Goal: Navigation & Orientation: Understand site structure

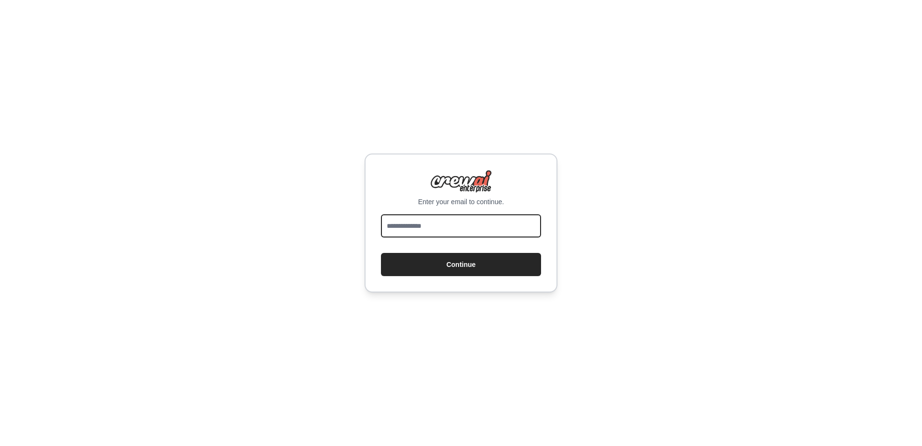
drag, startPoint x: 0, startPoint y: 0, endPoint x: 443, endPoint y: 224, distance: 496.6
click at [443, 224] on input "email" at bounding box center [461, 225] width 160 height 23
type input "**********"
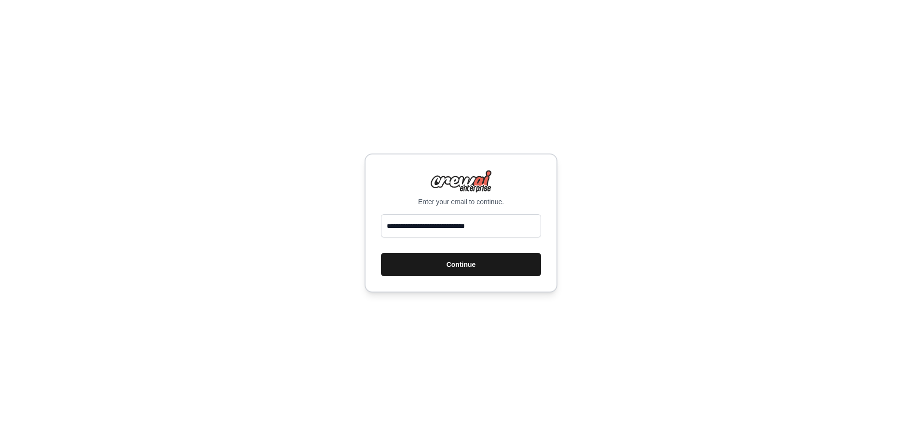
click at [432, 266] on button "Continue" at bounding box center [461, 264] width 160 height 23
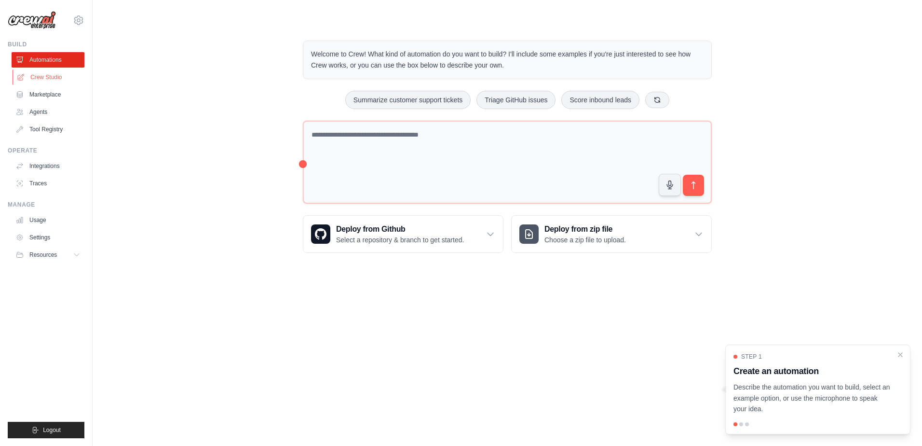
click at [51, 75] on link "Crew Studio" at bounding box center [49, 76] width 73 height 15
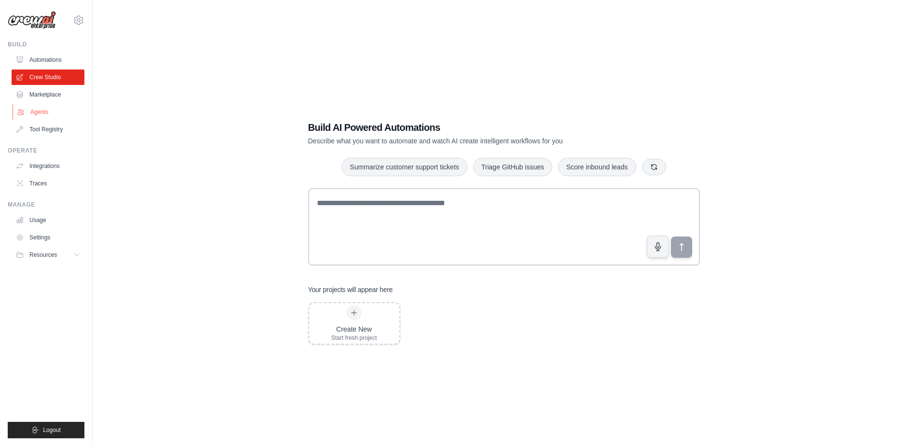
click at [35, 115] on link "Agents" at bounding box center [49, 111] width 73 height 15
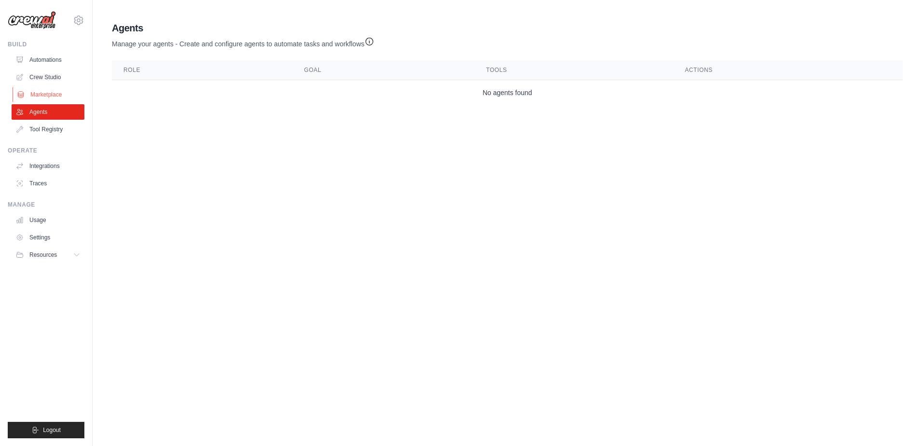
click at [44, 89] on link "Marketplace" at bounding box center [49, 94] width 73 height 15
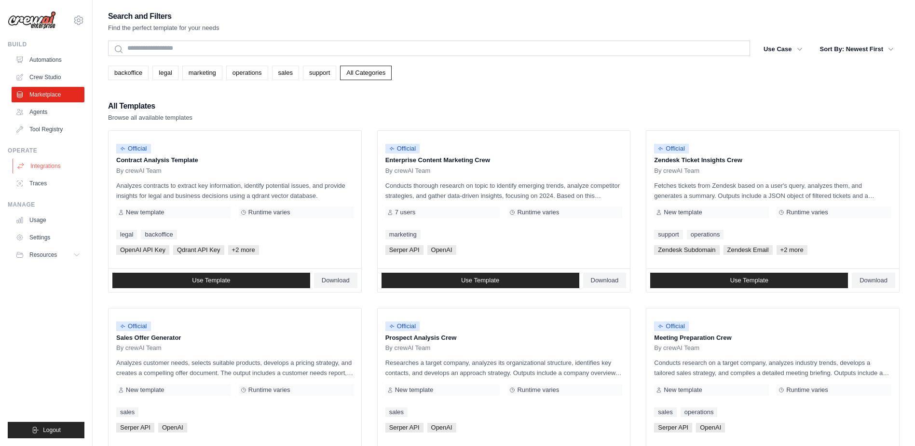
click at [44, 164] on link "Integrations" at bounding box center [49, 165] width 73 height 15
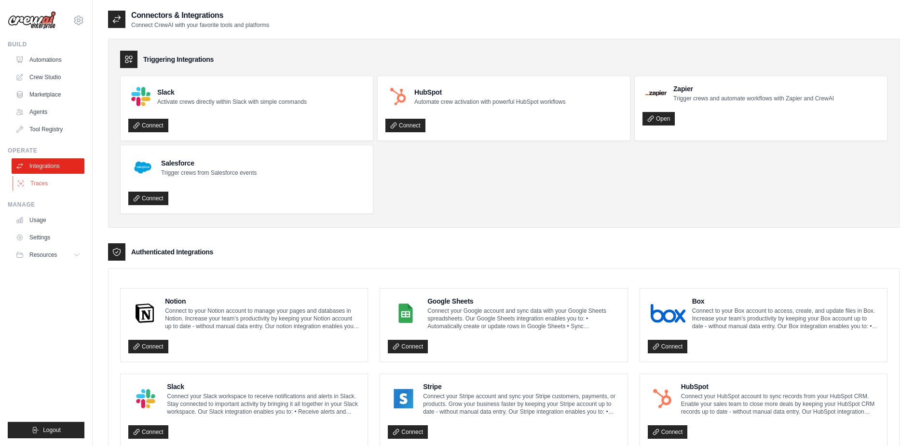
click at [36, 183] on link "Traces" at bounding box center [49, 183] width 73 height 15
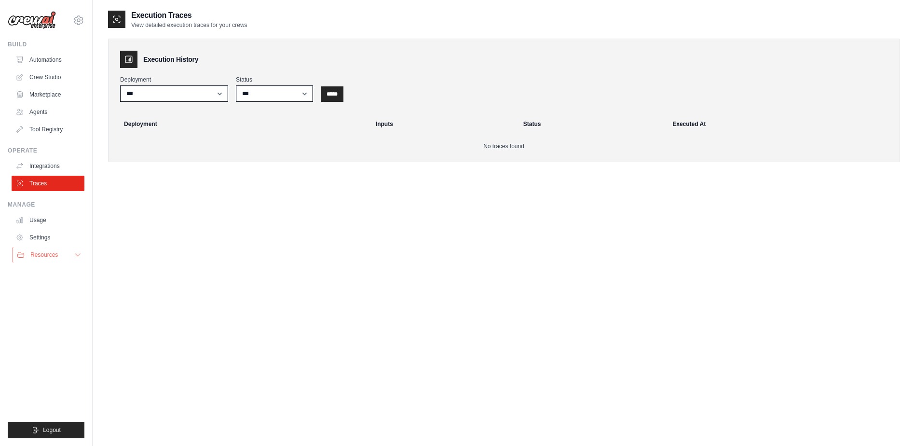
click at [65, 251] on button "Resources" at bounding box center [49, 254] width 73 height 15
click at [31, 224] on link "Usage" at bounding box center [49, 219] width 73 height 15
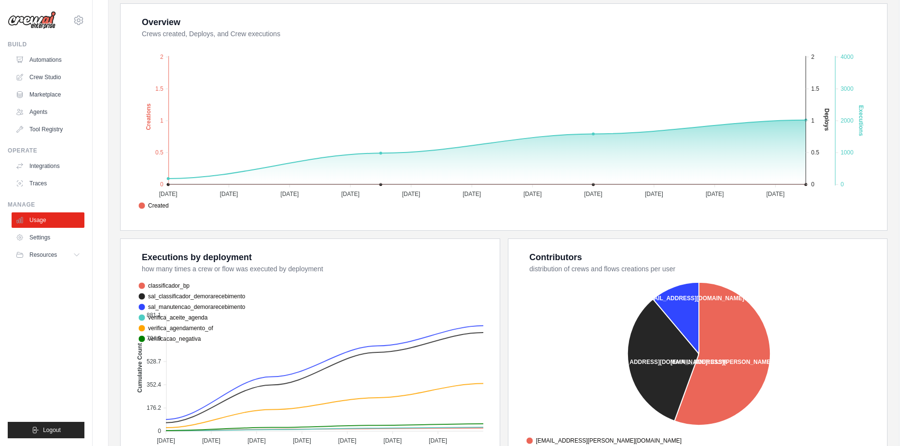
scroll to position [241, 0]
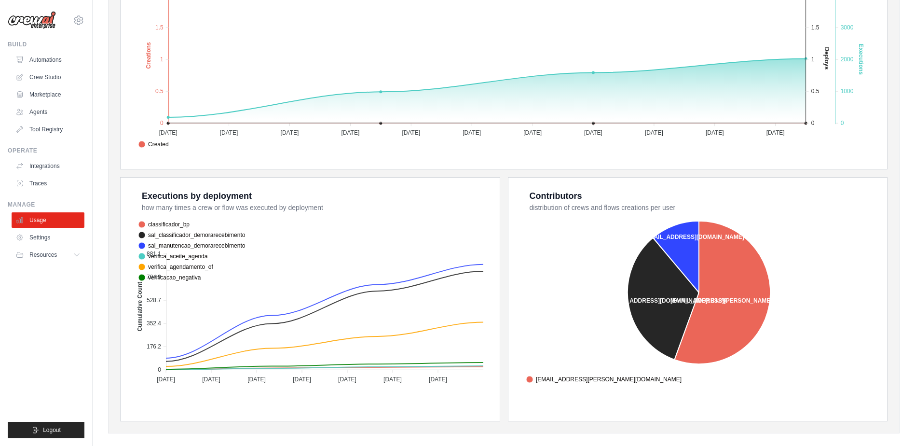
click at [253, 217] on foreignobject "classificador_bp sal_classificador_demorarecebimento sal_manutencao_demorareceb…" at bounding box center [311, 300] width 354 height 169
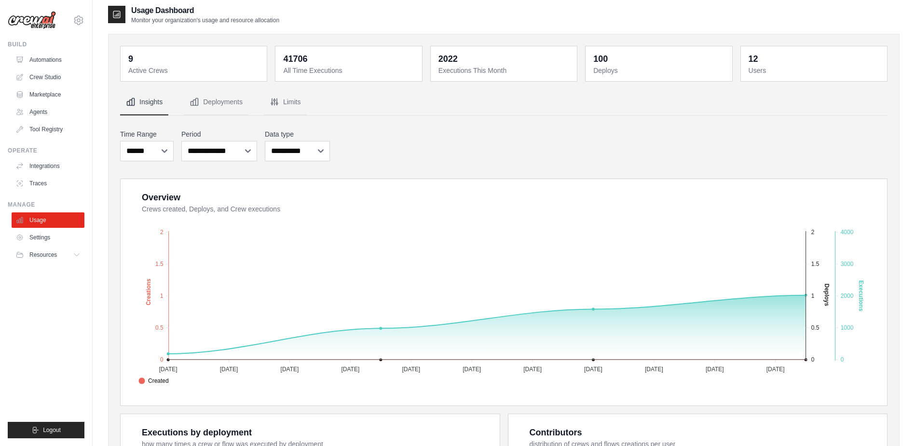
scroll to position [0, 0]
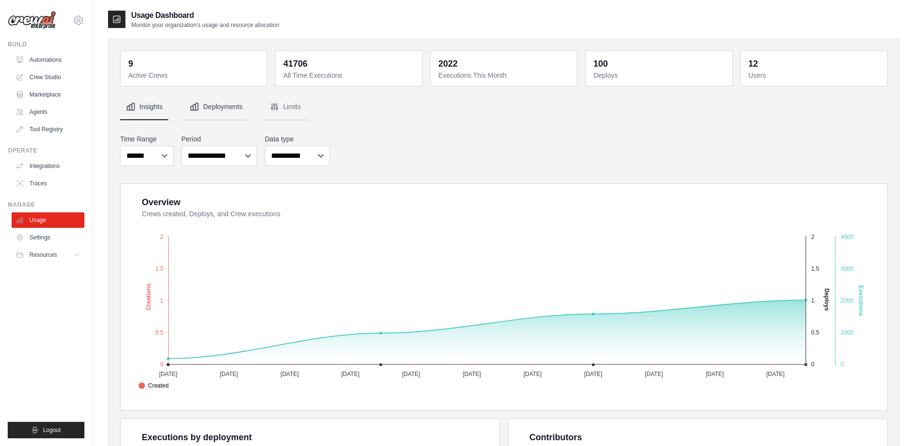
click at [215, 110] on button "Deployments" at bounding box center [216, 107] width 65 height 26
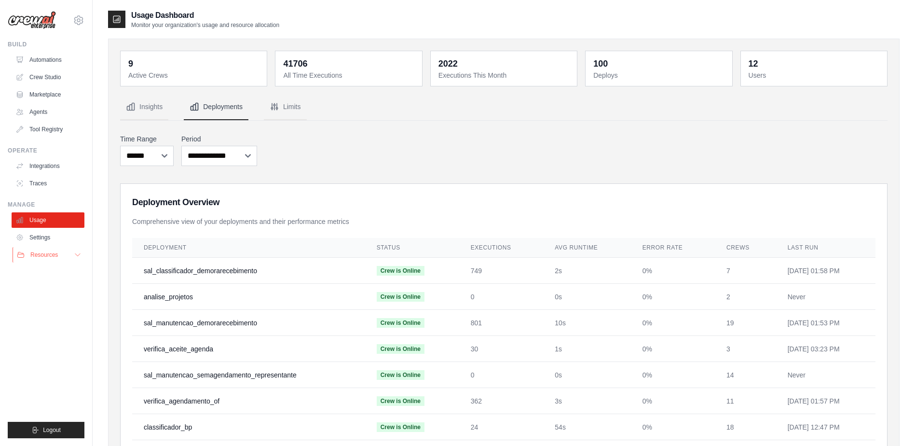
click at [79, 254] on icon at bounding box center [78, 255] width 8 height 8
click at [68, 274] on span "Documentation" at bounding box center [53, 271] width 39 height 8
click at [80, 254] on icon at bounding box center [78, 255] width 8 height 8
click at [40, 113] on link "Agents" at bounding box center [49, 111] width 73 height 15
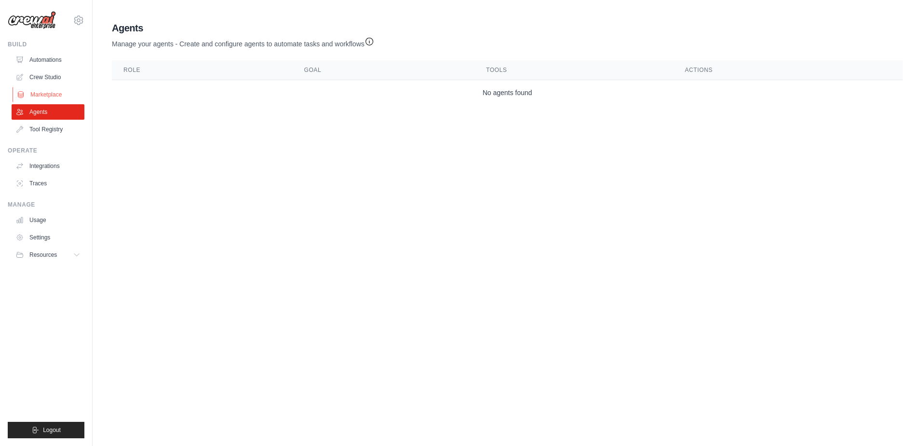
click at [42, 90] on link "Marketplace" at bounding box center [49, 94] width 73 height 15
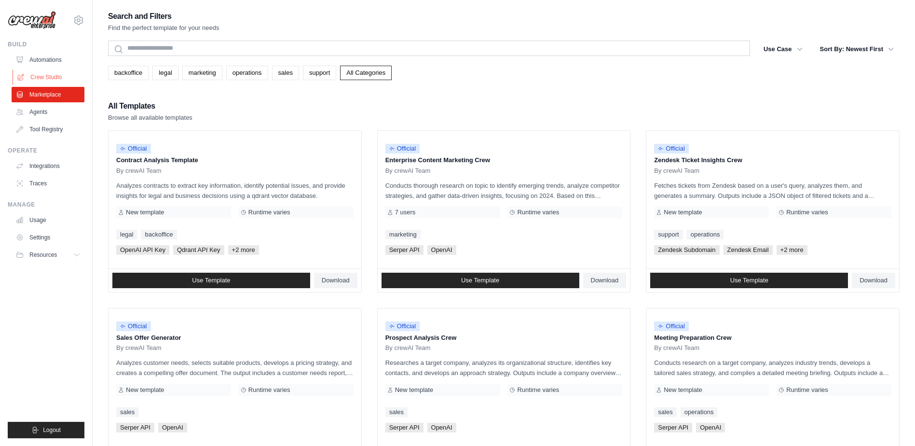
click at [41, 76] on link "Crew Studio" at bounding box center [49, 76] width 73 height 15
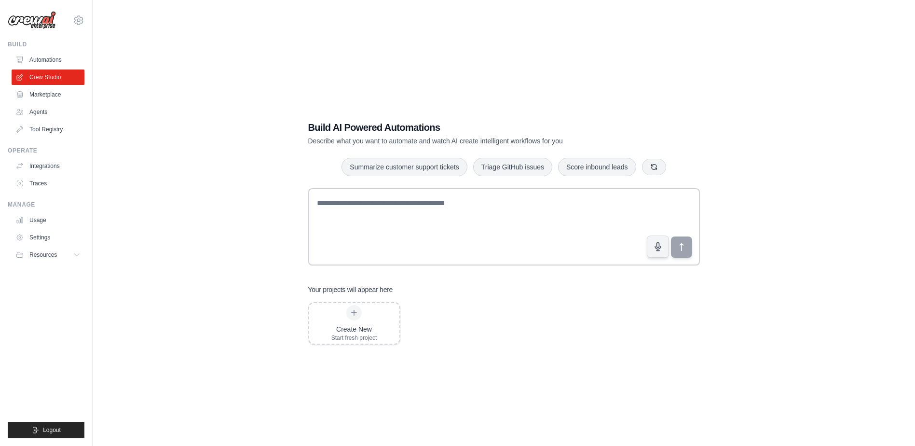
click at [44, 60] on link "Automations" at bounding box center [48, 59] width 73 height 15
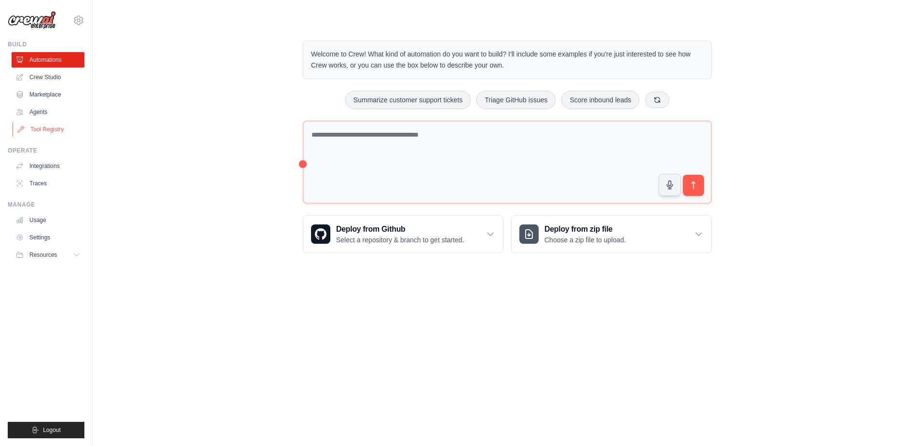
click at [41, 131] on link "Tool Registry" at bounding box center [49, 129] width 73 height 15
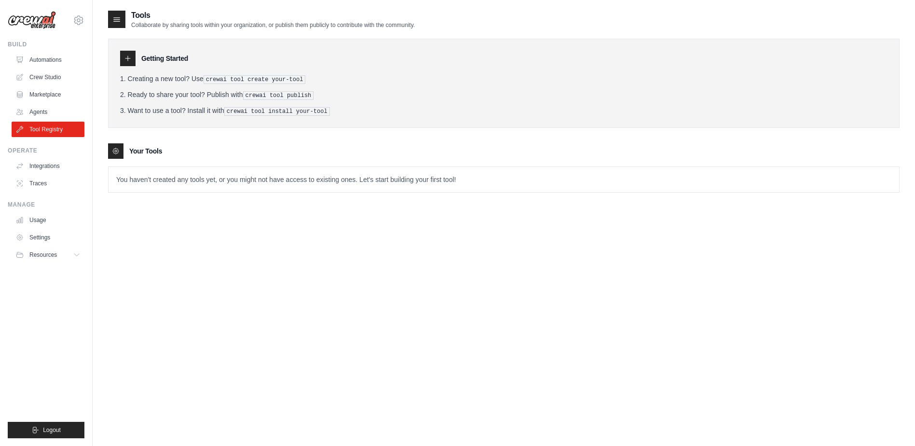
click at [113, 15] on icon at bounding box center [117, 19] width 10 height 10
click at [43, 111] on link "Agents" at bounding box center [49, 111] width 73 height 15
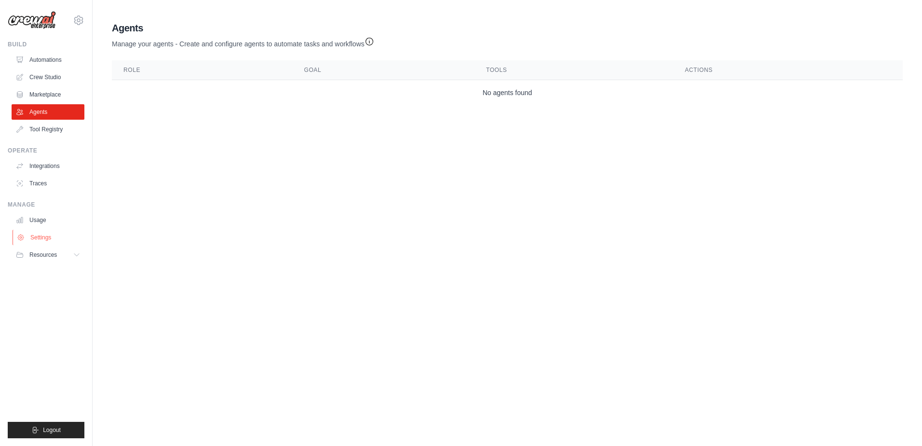
click at [57, 234] on link "Settings" at bounding box center [49, 237] width 73 height 15
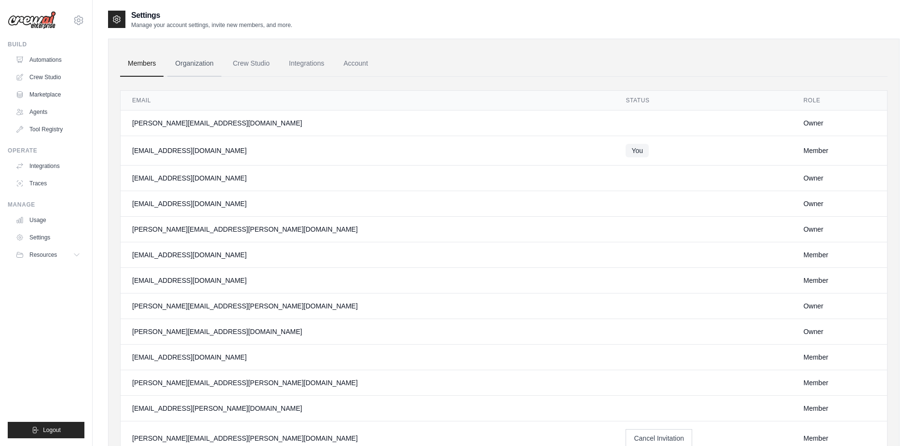
click at [191, 69] on link "Organization" at bounding box center [194, 64] width 54 height 26
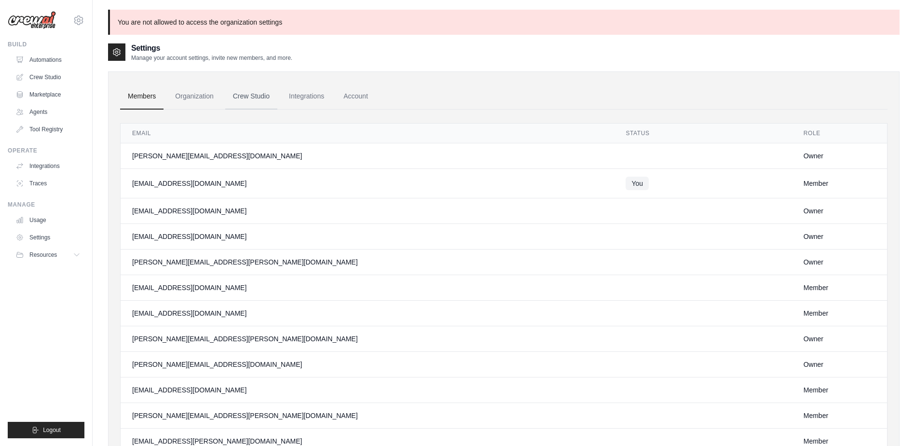
click at [266, 95] on link "Crew Studio" at bounding box center [251, 96] width 52 height 26
click at [296, 101] on link "Integrations" at bounding box center [306, 96] width 51 height 26
click at [360, 95] on link "Account" at bounding box center [356, 96] width 40 height 26
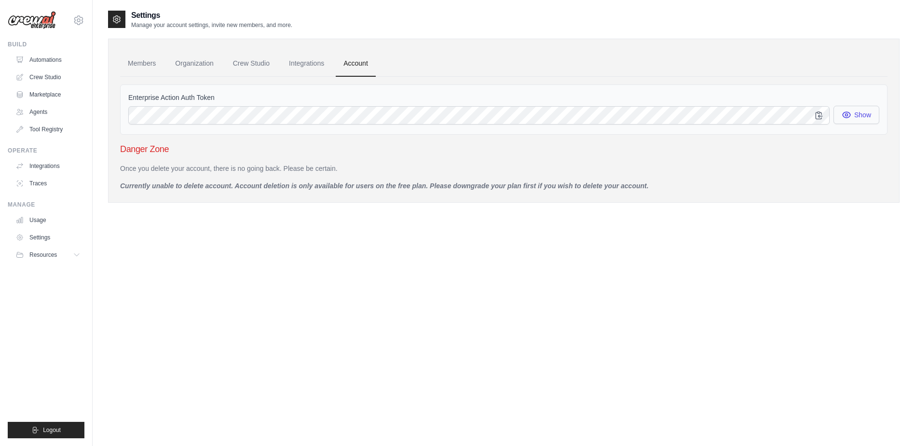
click at [848, 121] on button "Show" at bounding box center [857, 115] width 46 height 18
click at [557, 67] on ul "Members Organization Crew Studio Integrations Account" at bounding box center [503, 64] width 767 height 26
click at [33, 240] on link "Settings" at bounding box center [49, 237] width 73 height 15
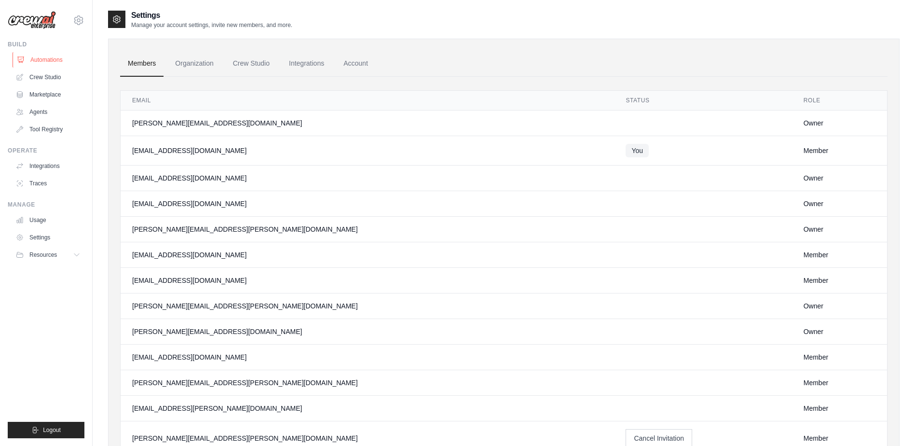
click at [47, 59] on link "Automations" at bounding box center [49, 59] width 73 height 15
